Goal: Information Seeking & Learning: Check status

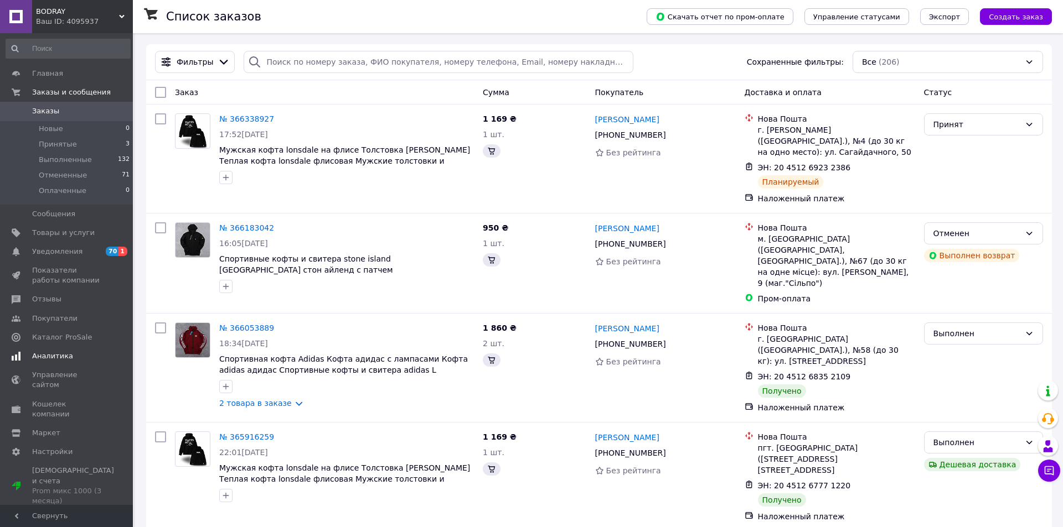
click at [75, 358] on span "Аналитика" at bounding box center [67, 356] width 70 height 10
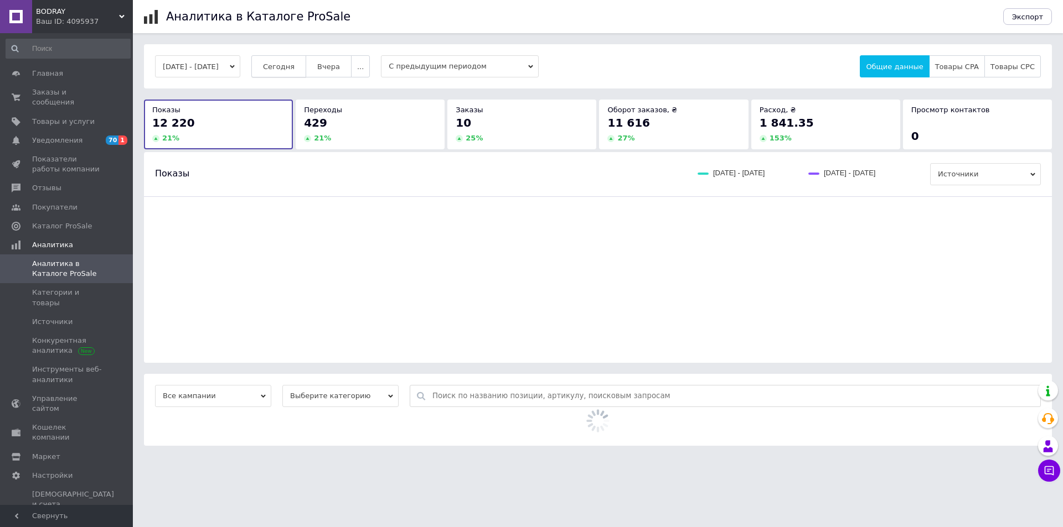
click at [294, 66] on span "Сегодня" at bounding box center [279, 67] width 32 height 8
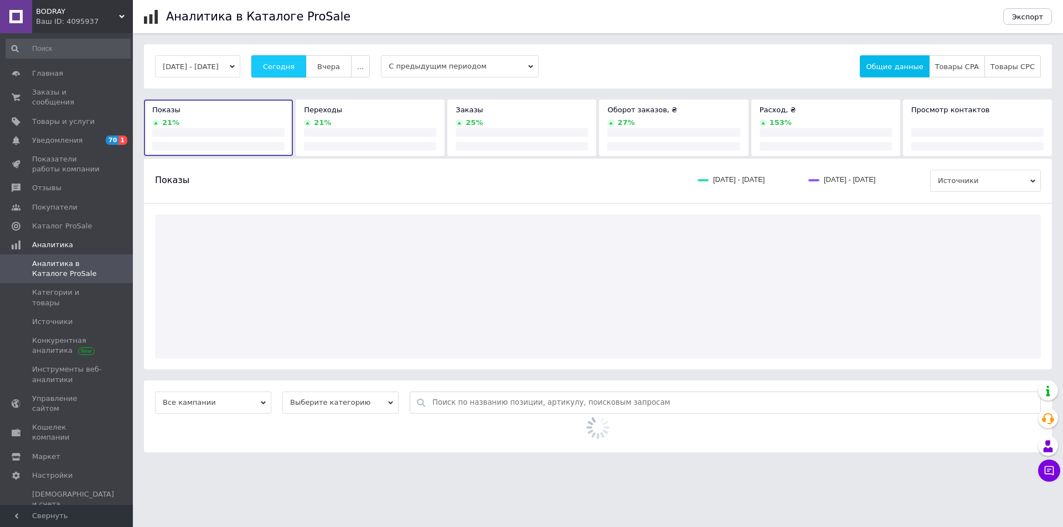
click at [294, 66] on span "Сегодня" at bounding box center [279, 67] width 32 height 8
